Goal: Book appointment/travel/reservation

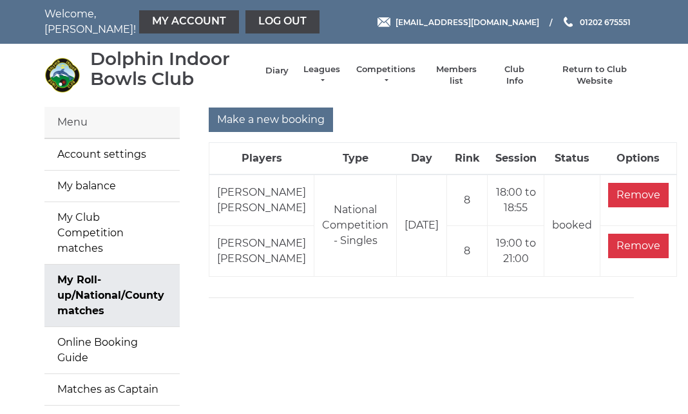
click at [276, 68] on link "Diary" at bounding box center [276, 71] width 23 height 12
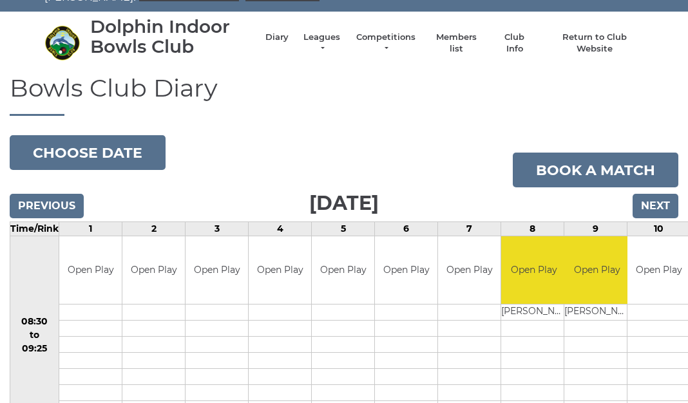
scroll to position [64, 0]
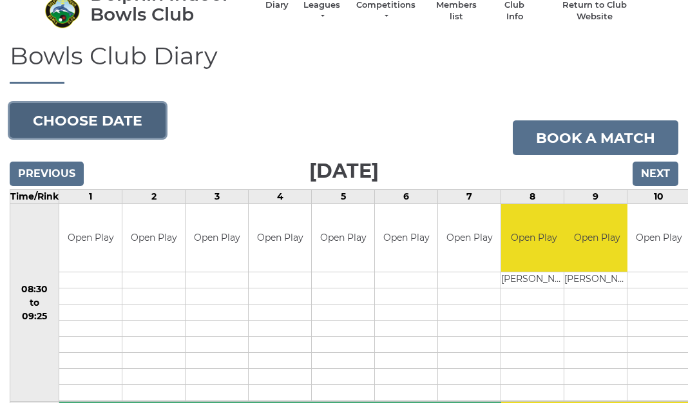
click at [91, 120] on button "Choose date" at bounding box center [88, 120] width 156 height 35
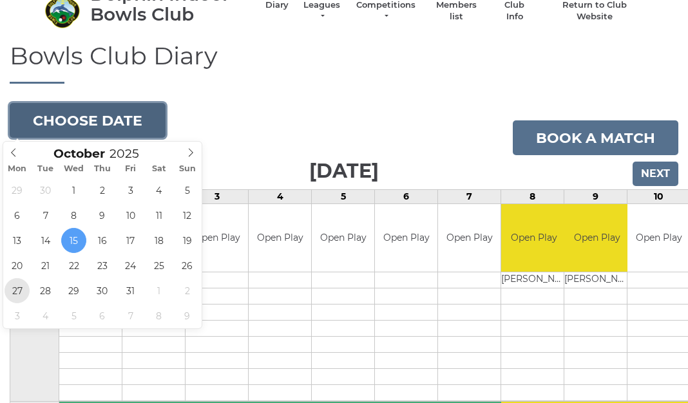
type input "[DATE]"
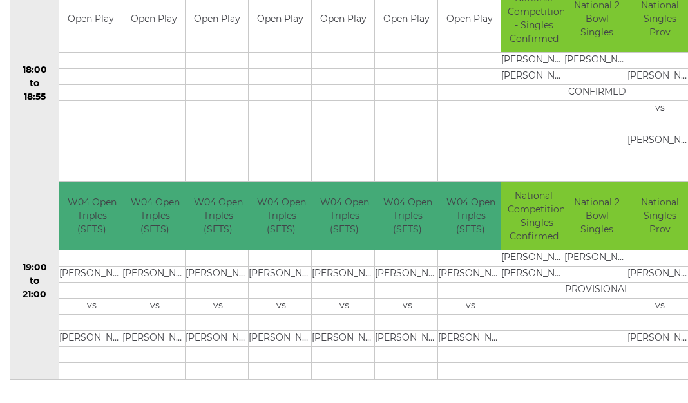
scroll to position [1281, 0]
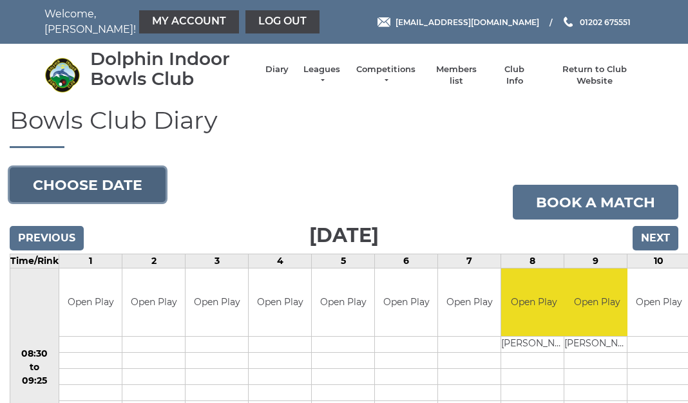
click at [97, 180] on button "Choose date" at bounding box center [88, 184] width 156 height 35
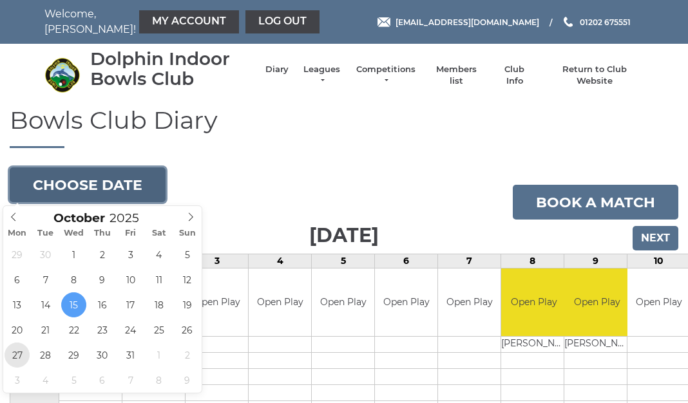
type input "[DATE]"
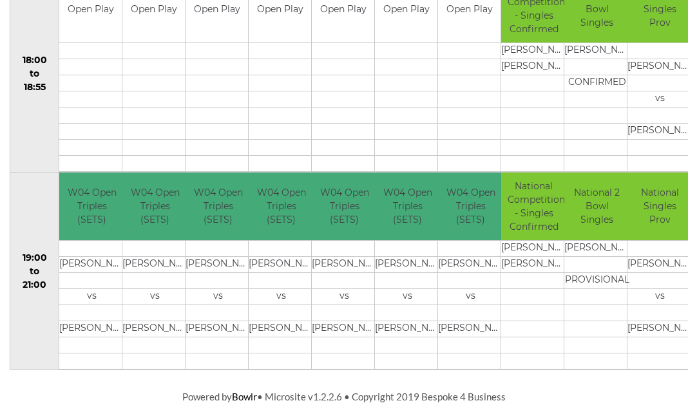
scroll to position [1281, 0]
